Goal: Find specific page/section: Find specific page/section

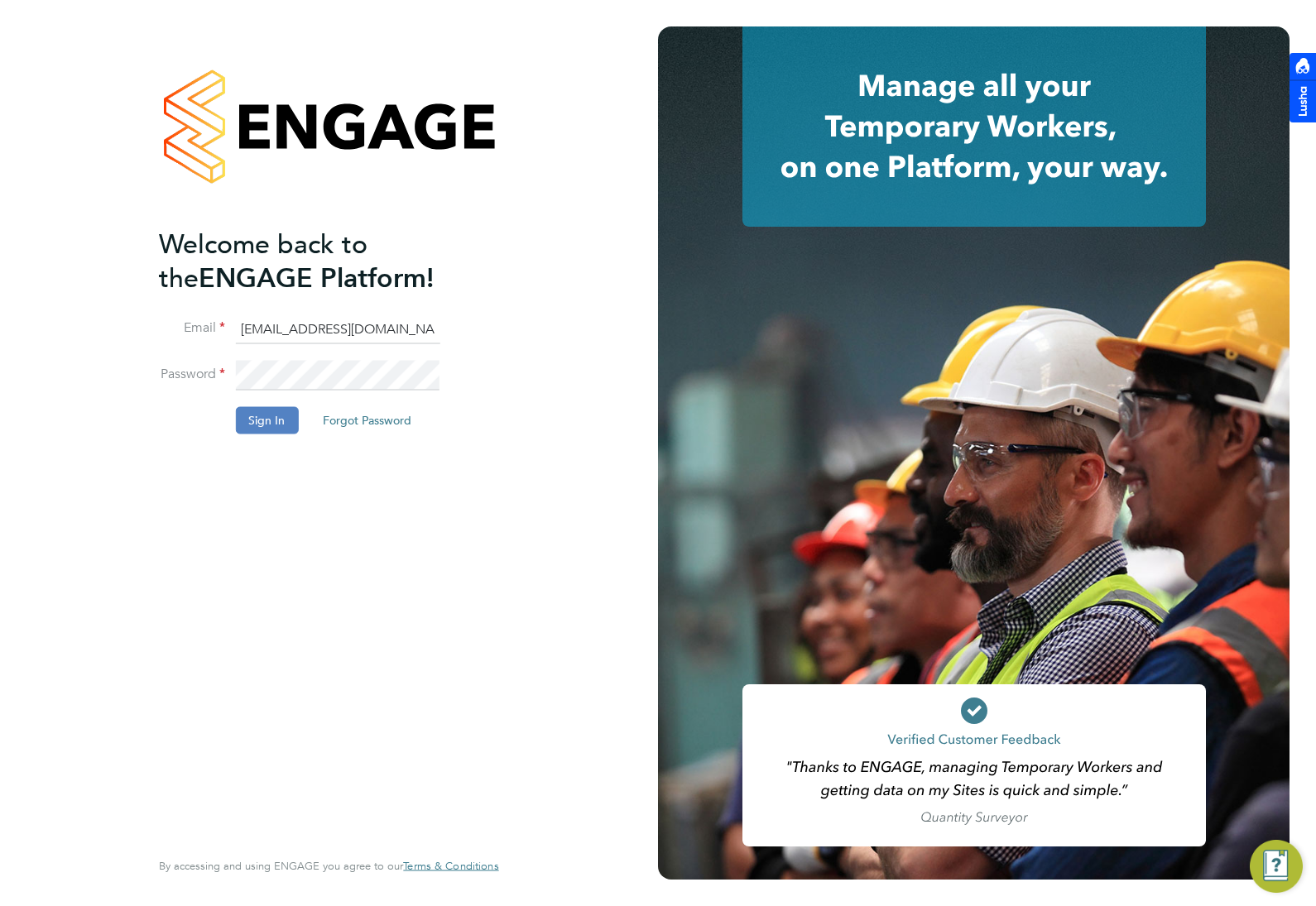
click at [279, 427] on button "Sign In" at bounding box center [266, 420] width 63 height 27
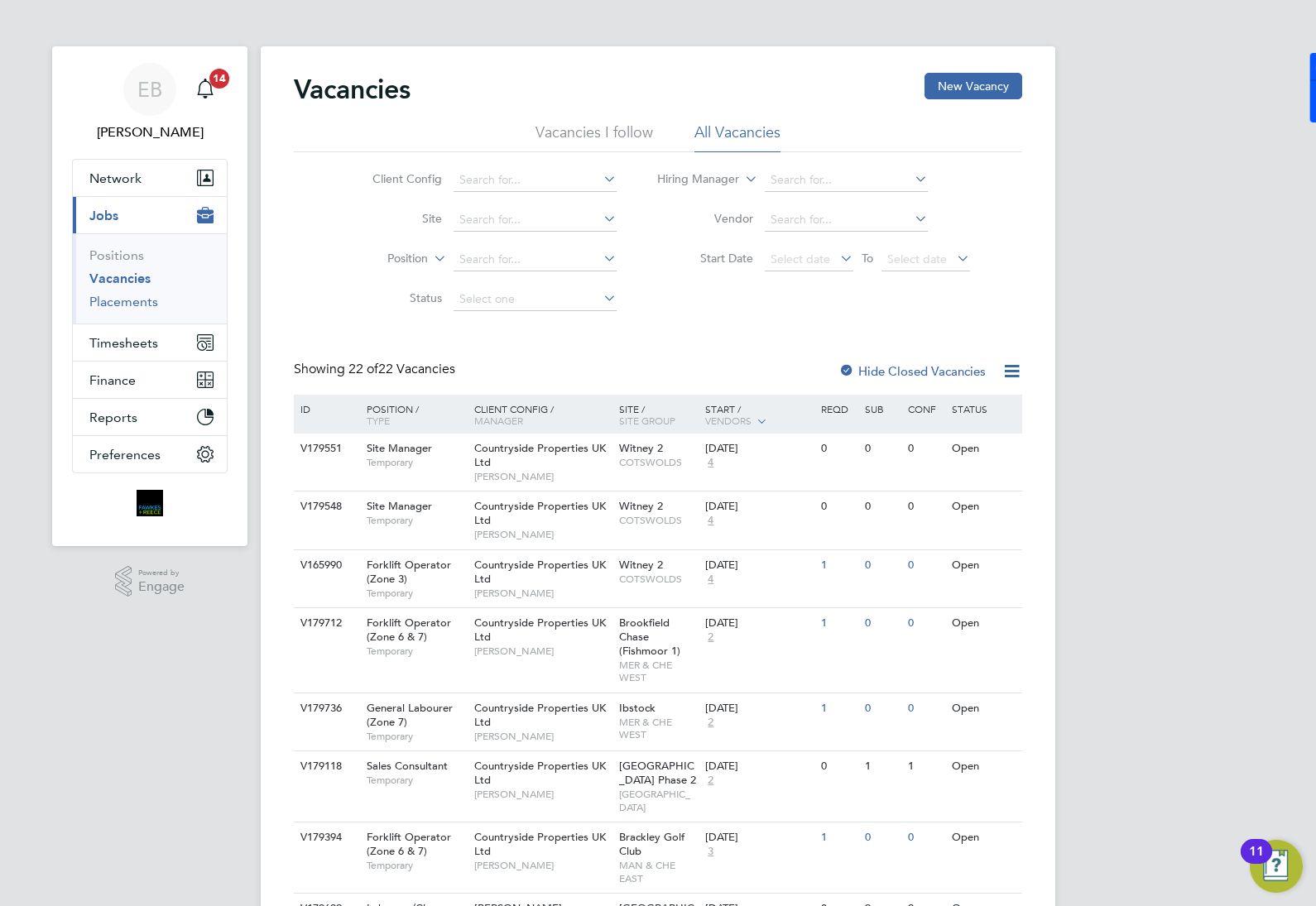
click at [128, 303] on link "Placements" at bounding box center [124, 302] width 68 height 16
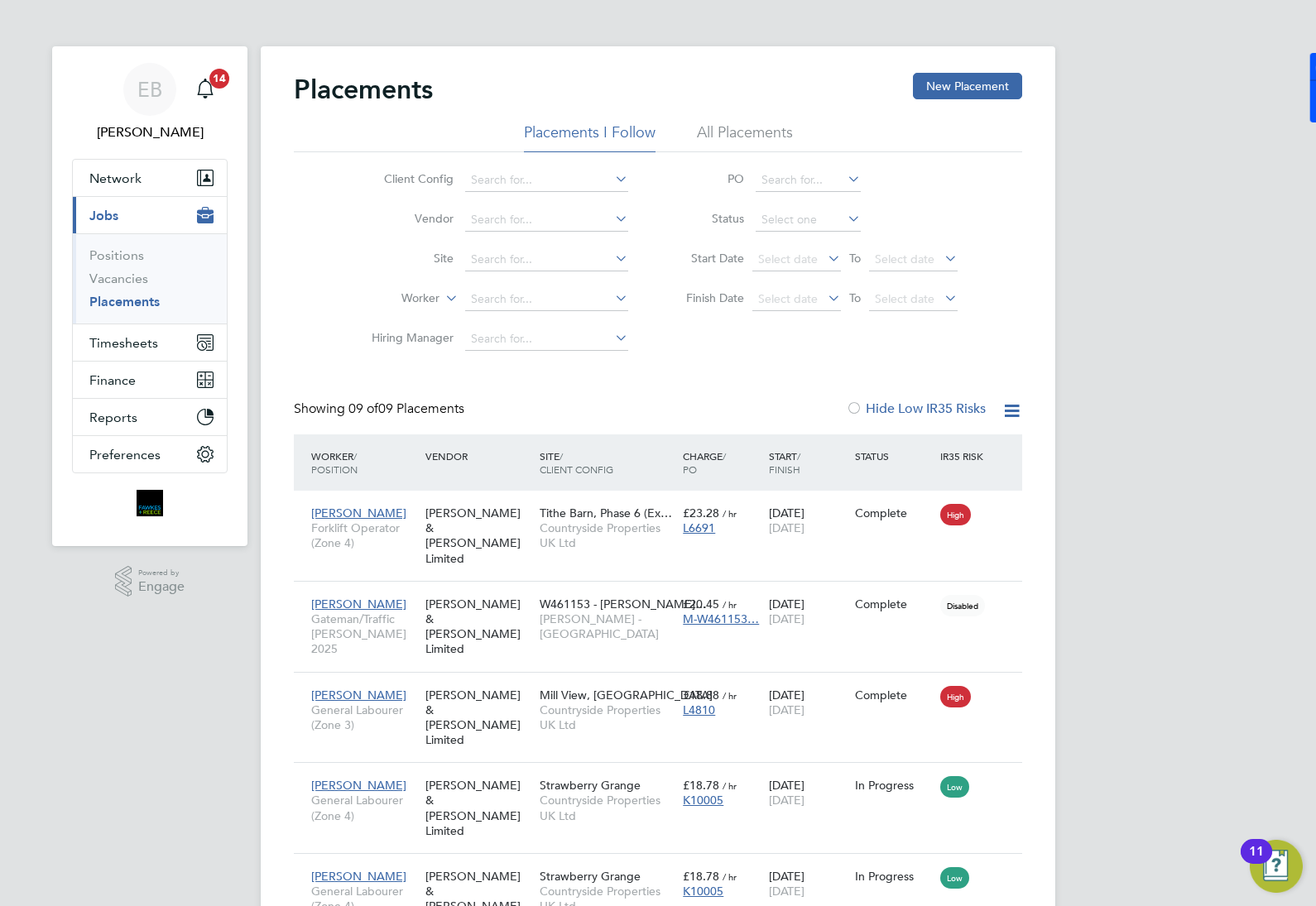
click at [755, 128] on li "All Placements" at bounding box center [745, 138] width 96 height 30
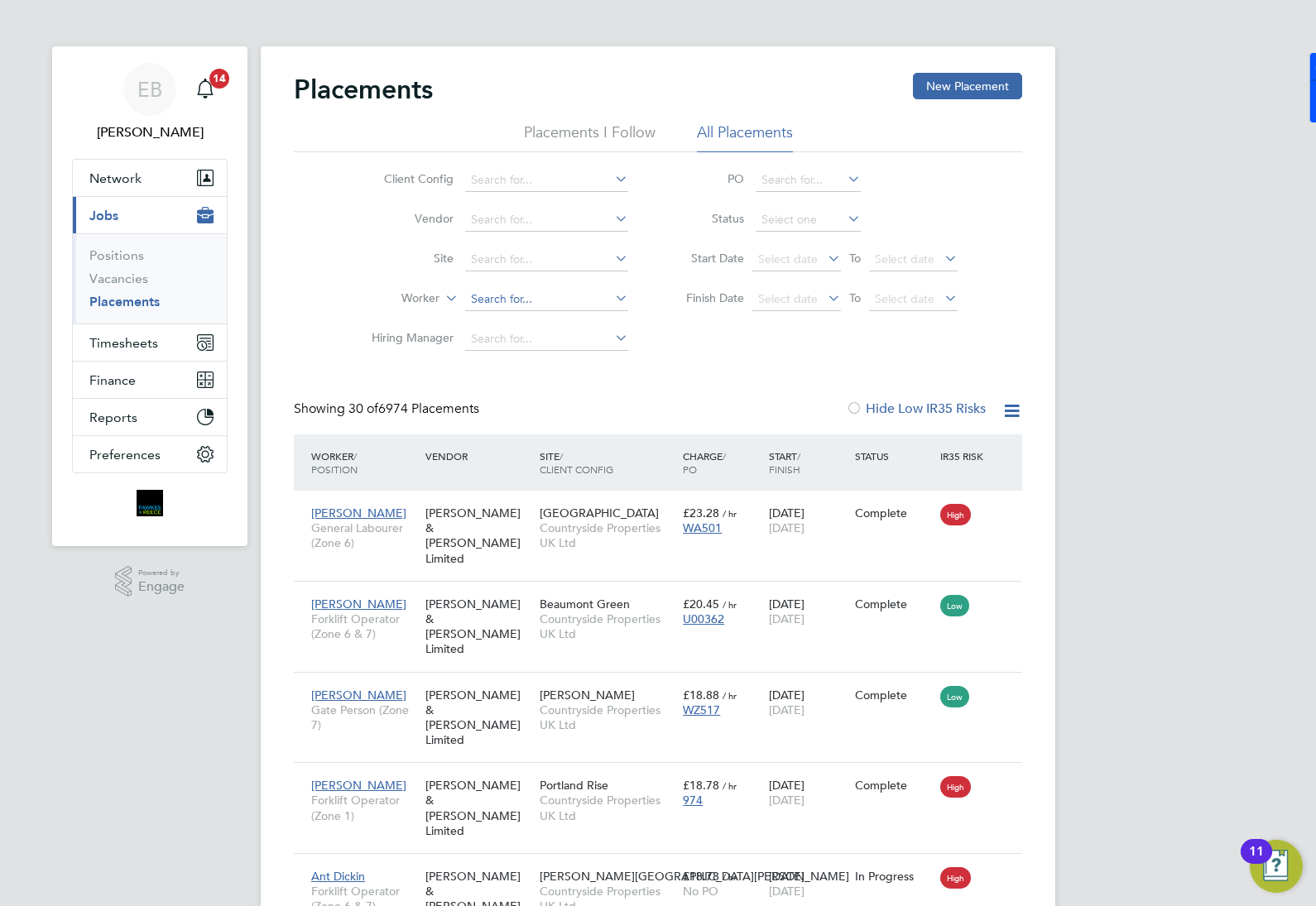
click at [530, 298] on input at bounding box center [546, 299] width 163 height 23
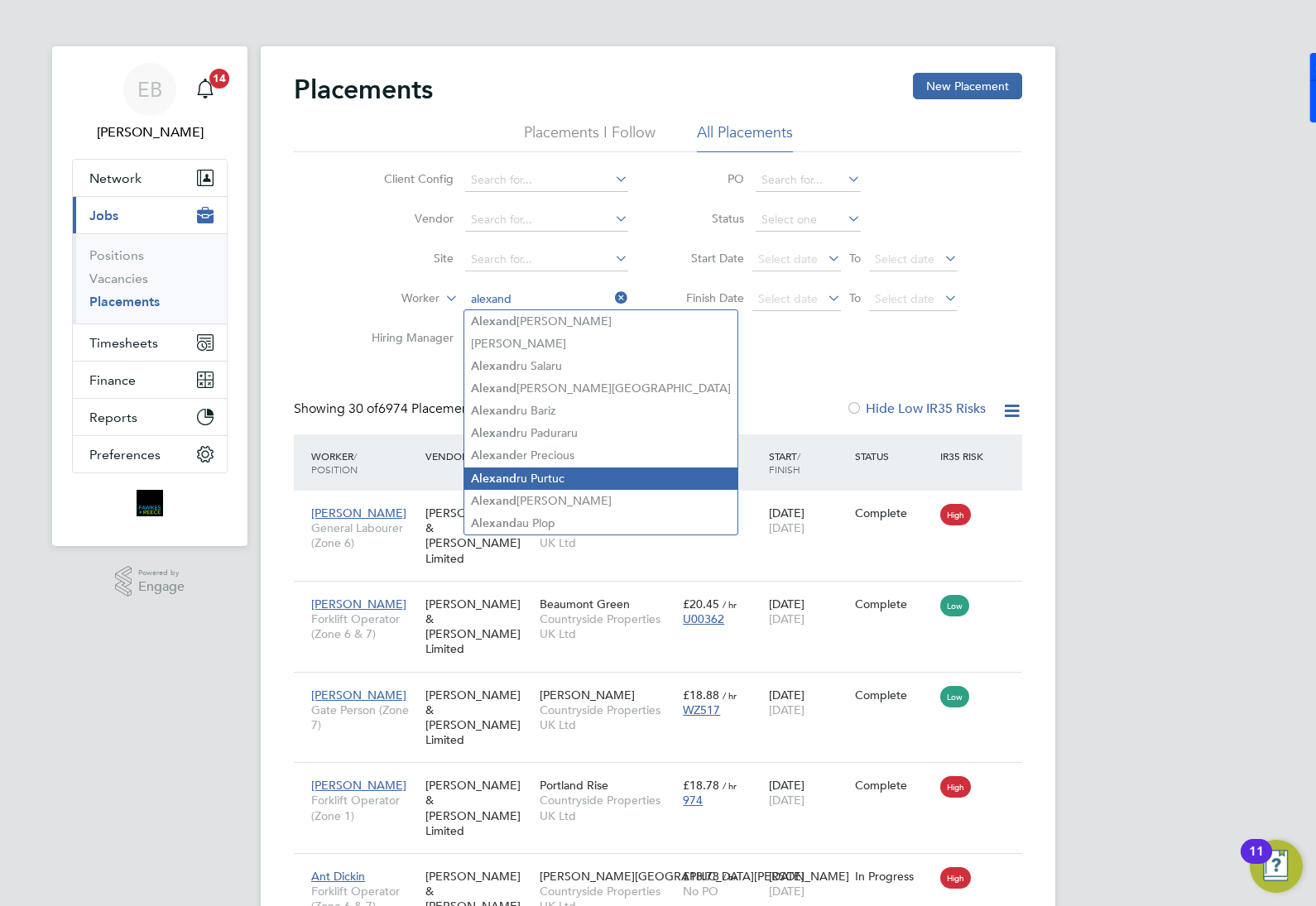
click at [581, 476] on li "Alexand ru Purtuc" at bounding box center [600, 478] width 273 height 22
type input "Alexandru Purtuc"
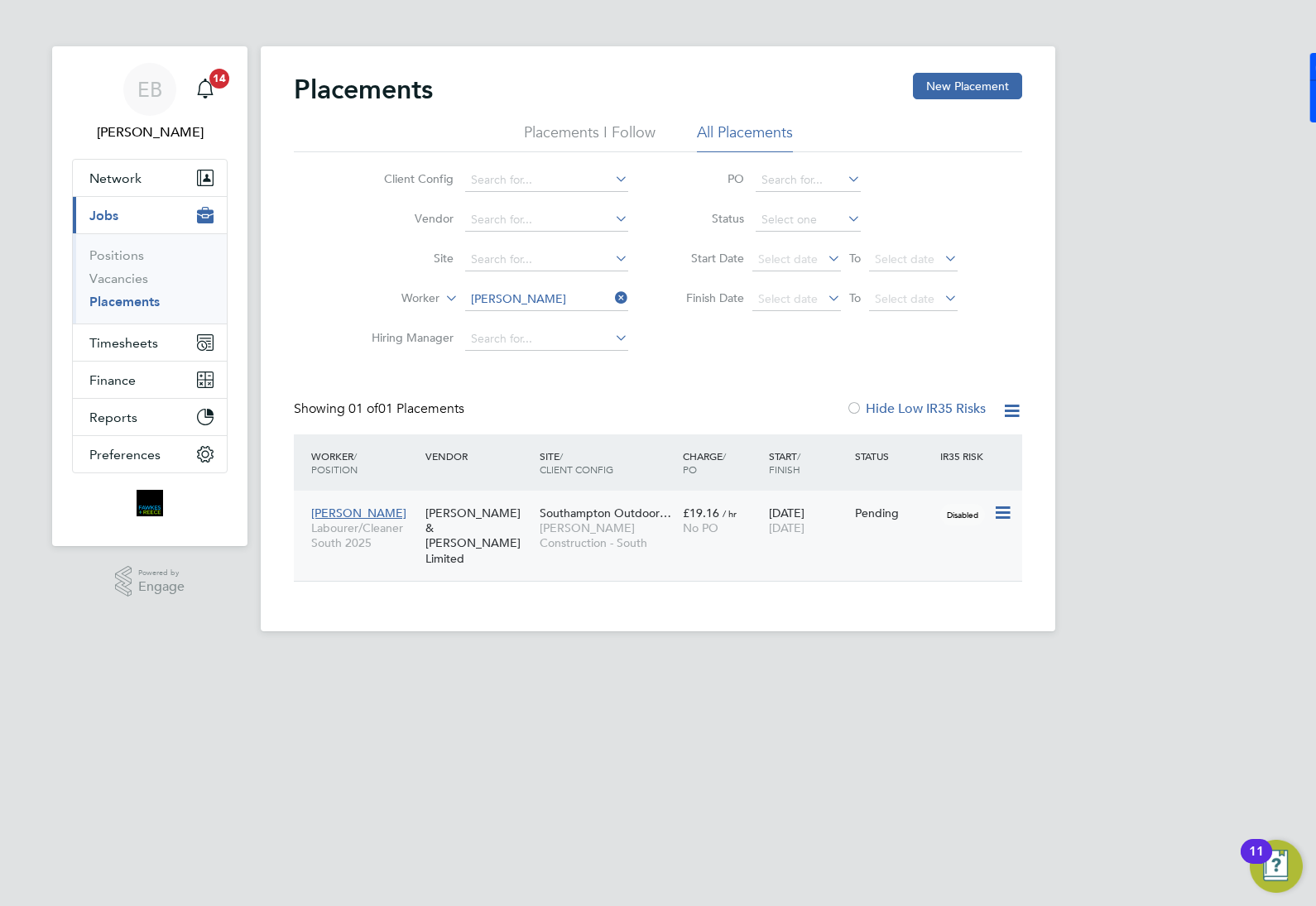
click at [451, 514] on div "Fawkes & Reece Limited" at bounding box center [478, 536] width 115 height 77
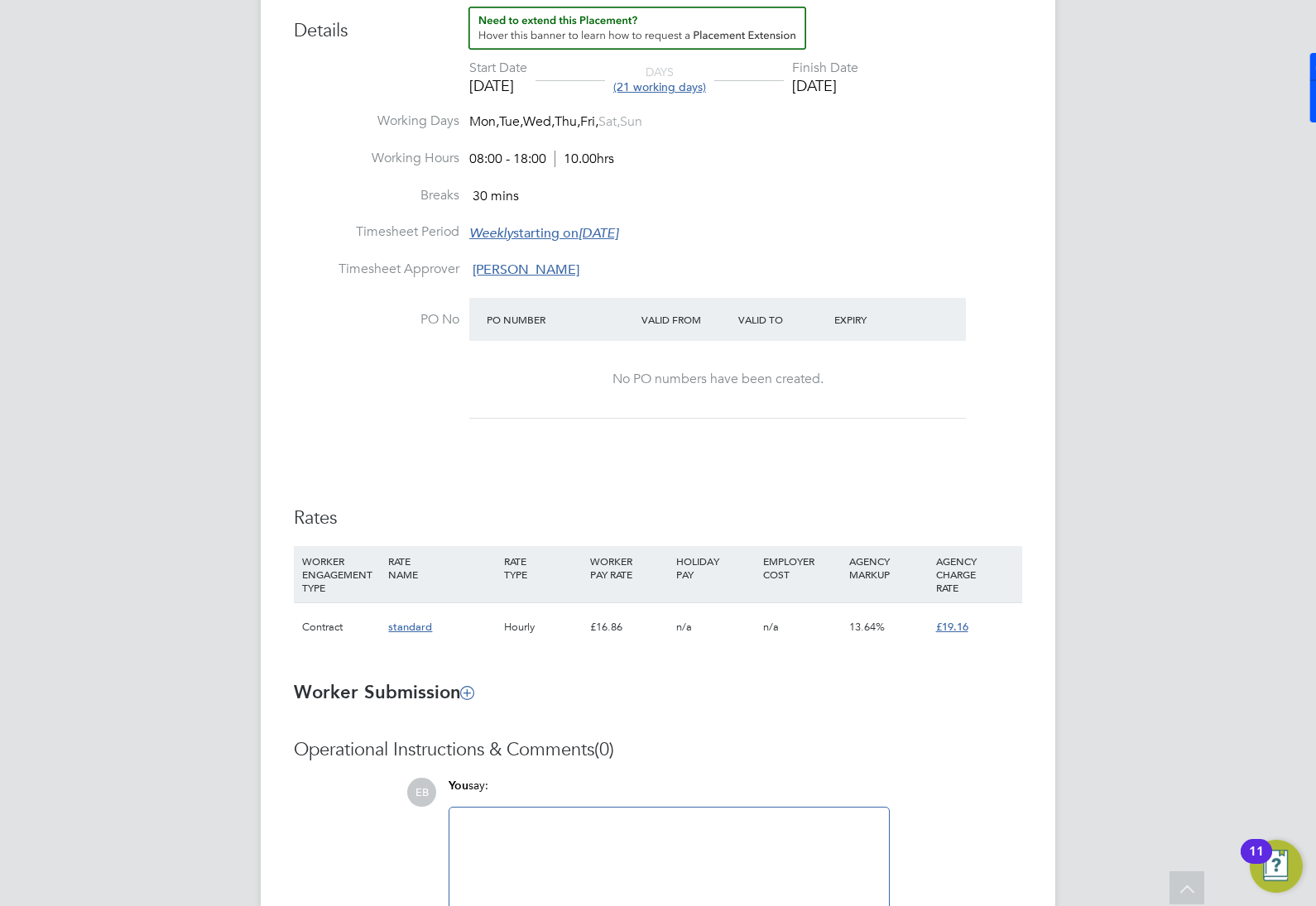
scroll to position [724, 0]
